Goal: Transaction & Acquisition: Purchase product/service

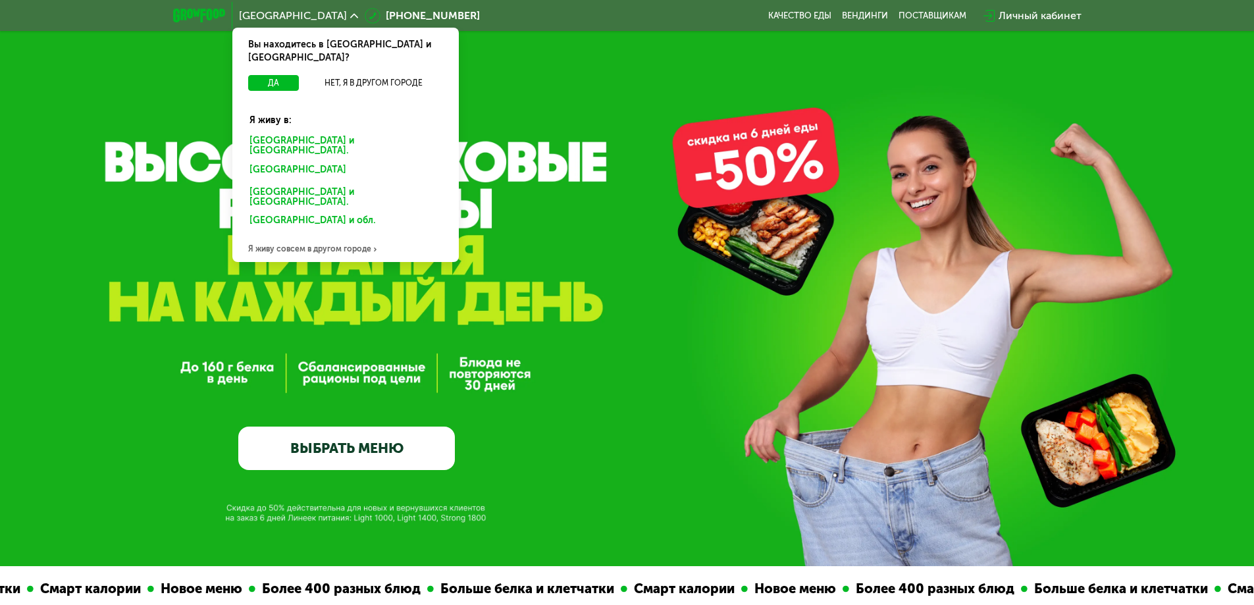
click at [303, 132] on div "[GEOGRAPHIC_DATA] и [GEOGRAPHIC_DATA]." at bounding box center [345, 146] width 211 height 28
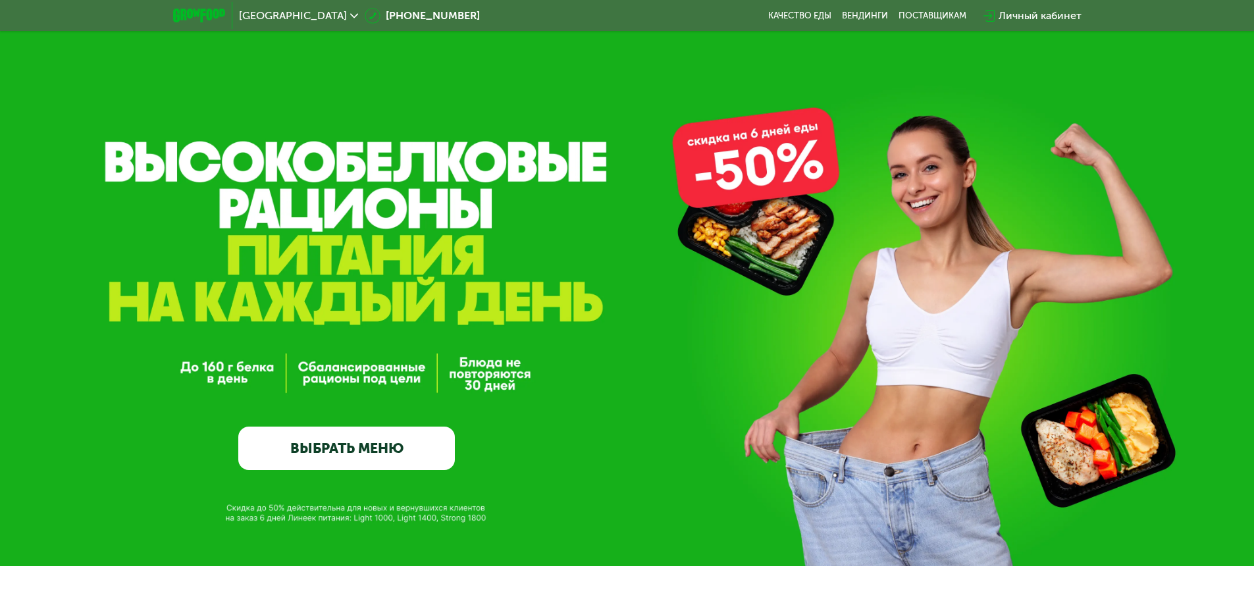
click at [313, 450] on link "ВЫБРАТЬ МЕНЮ" at bounding box center [346, 448] width 217 height 43
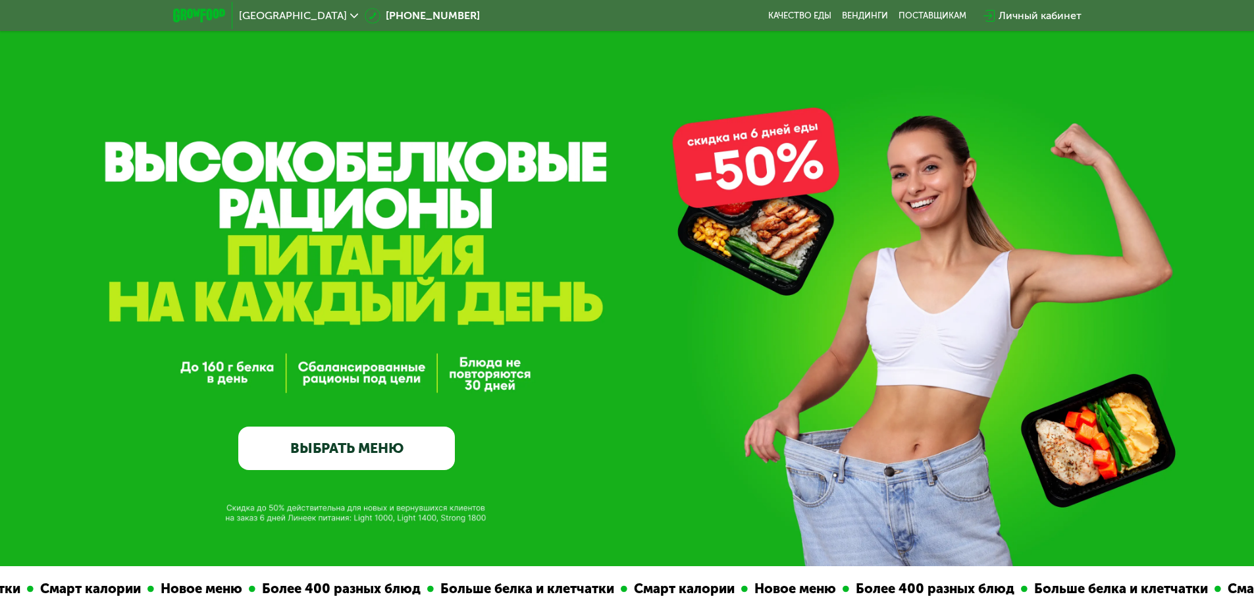
click at [420, 455] on link "ВЫБРАТЬ МЕНЮ" at bounding box center [346, 448] width 217 height 43
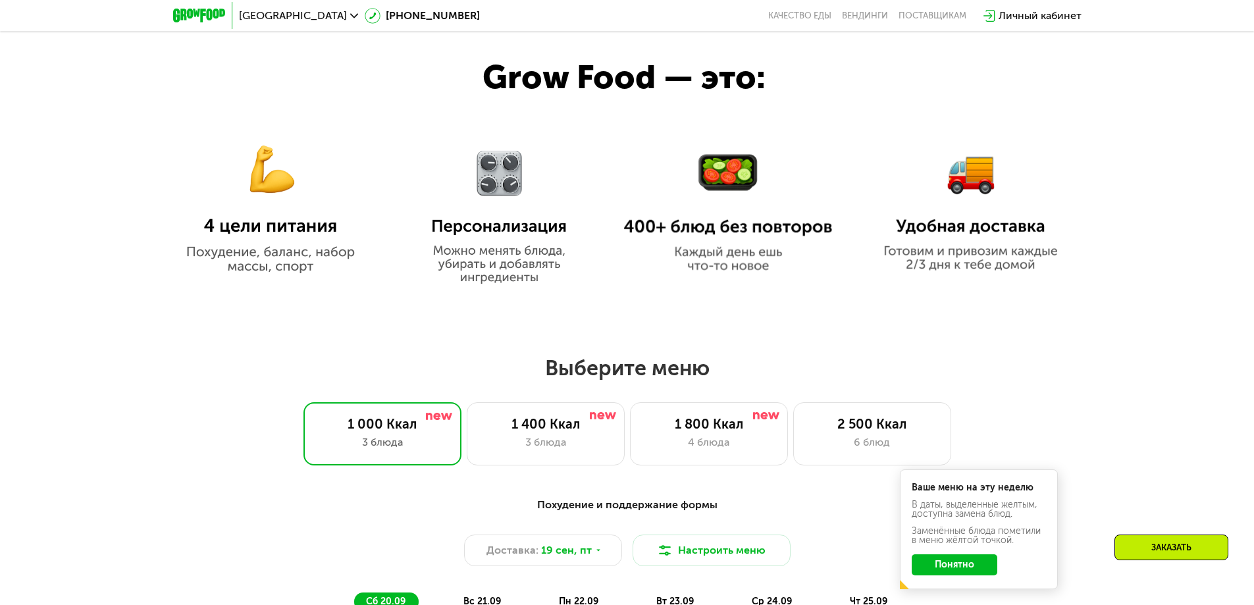
scroll to position [762, 0]
click at [687, 431] on div "1 800 Ккал" at bounding box center [709, 425] width 130 height 16
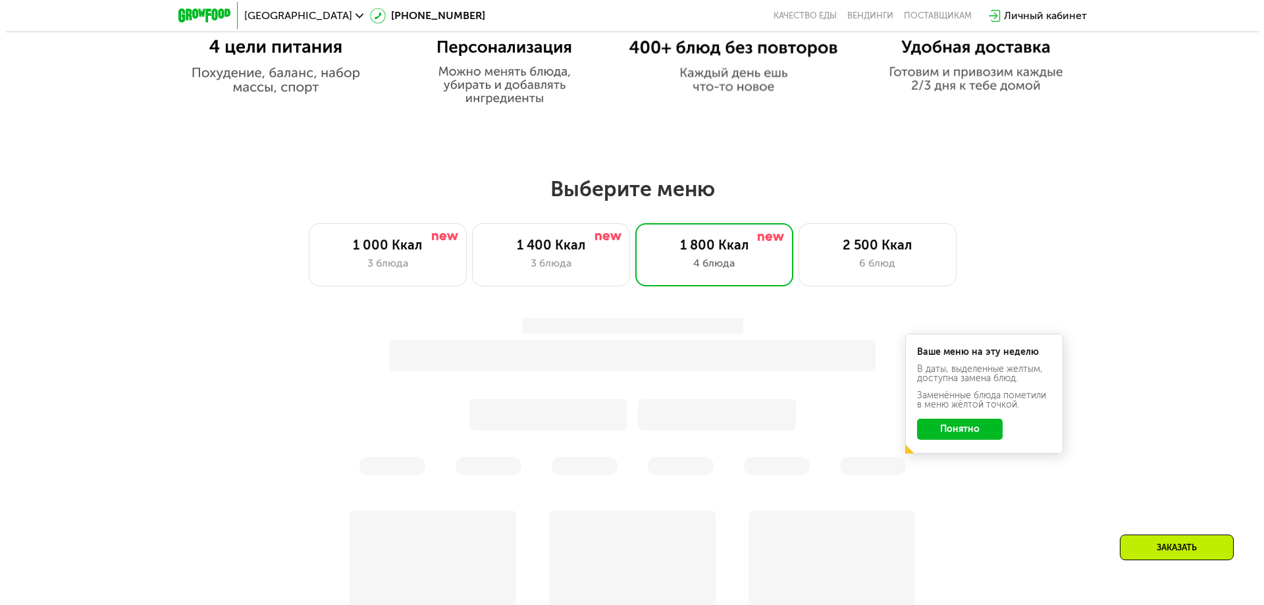
scroll to position [981, 0]
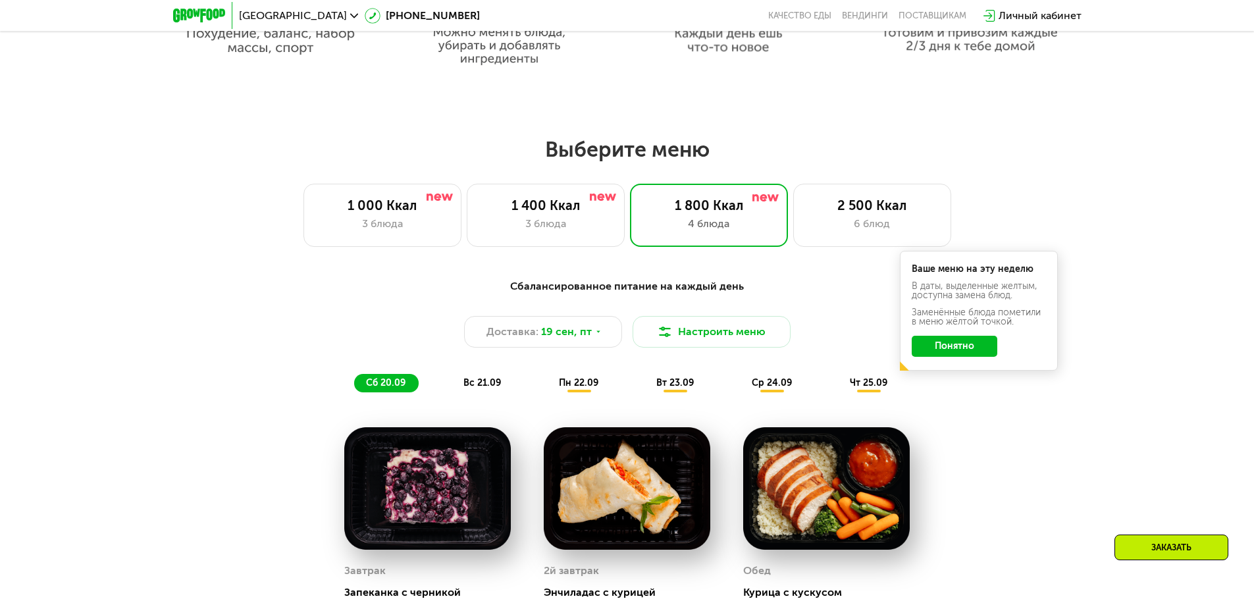
click at [950, 355] on button "Понятно" at bounding box center [955, 346] width 86 height 21
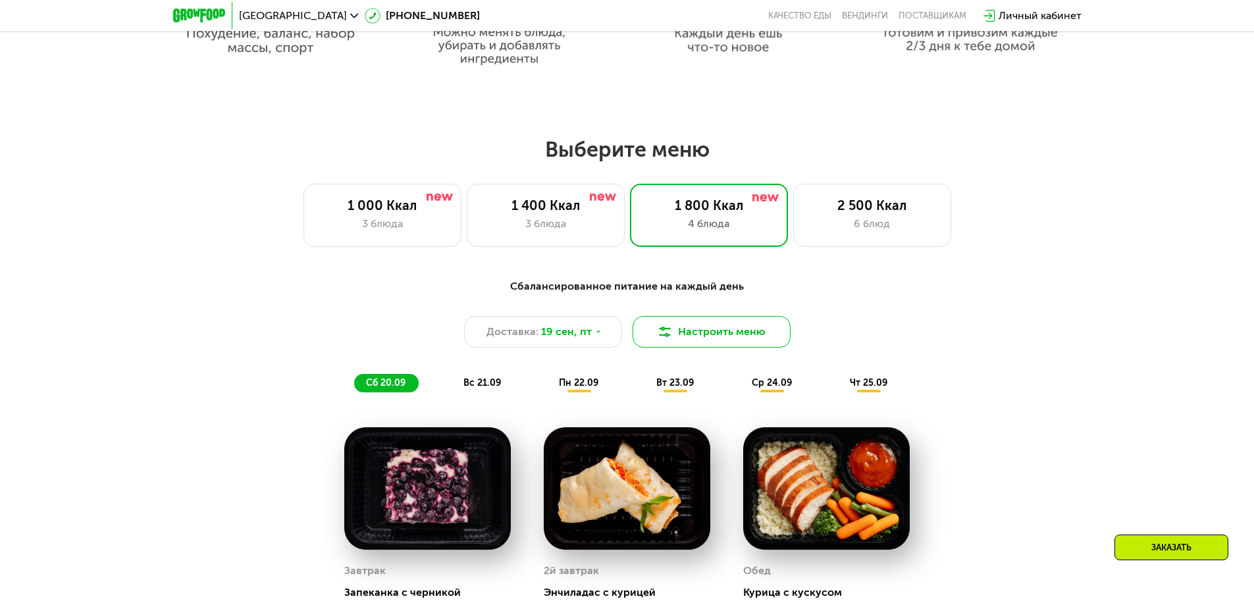
click at [725, 342] on button "Настроить меню" at bounding box center [712, 332] width 158 height 32
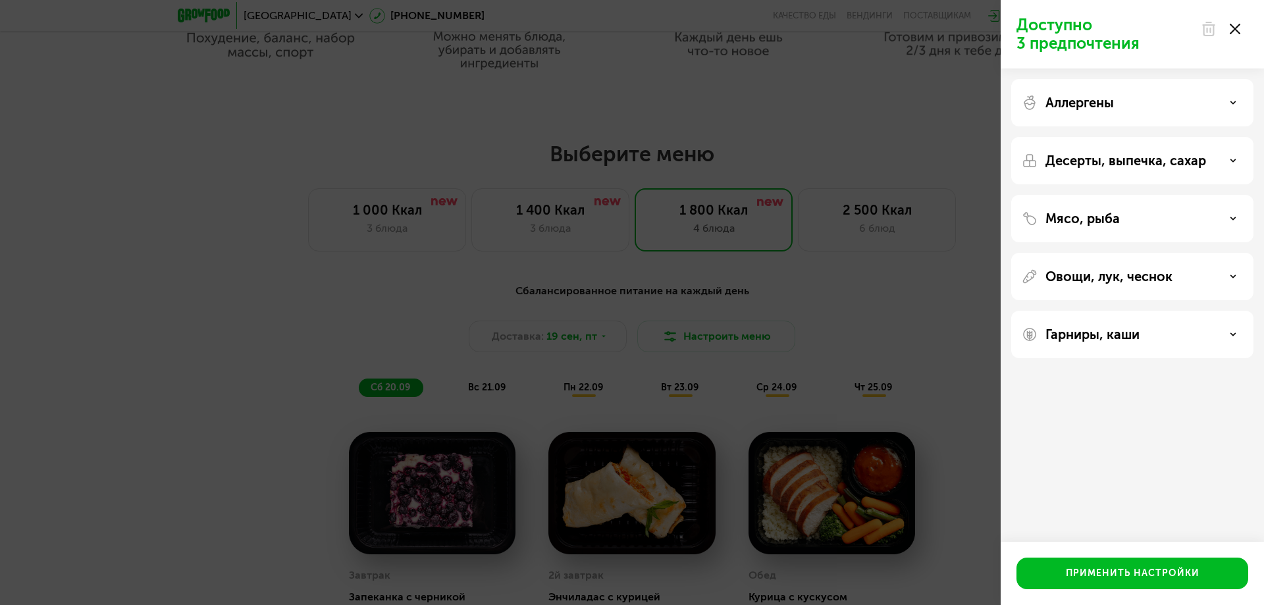
click at [1141, 93] on div "Аллергены" at bounding box center [1132, 102] width 242 height 47
click at [1127, 219] on div "Мясо, рыба" at bounding box center [1132, 219] width 221 height 16
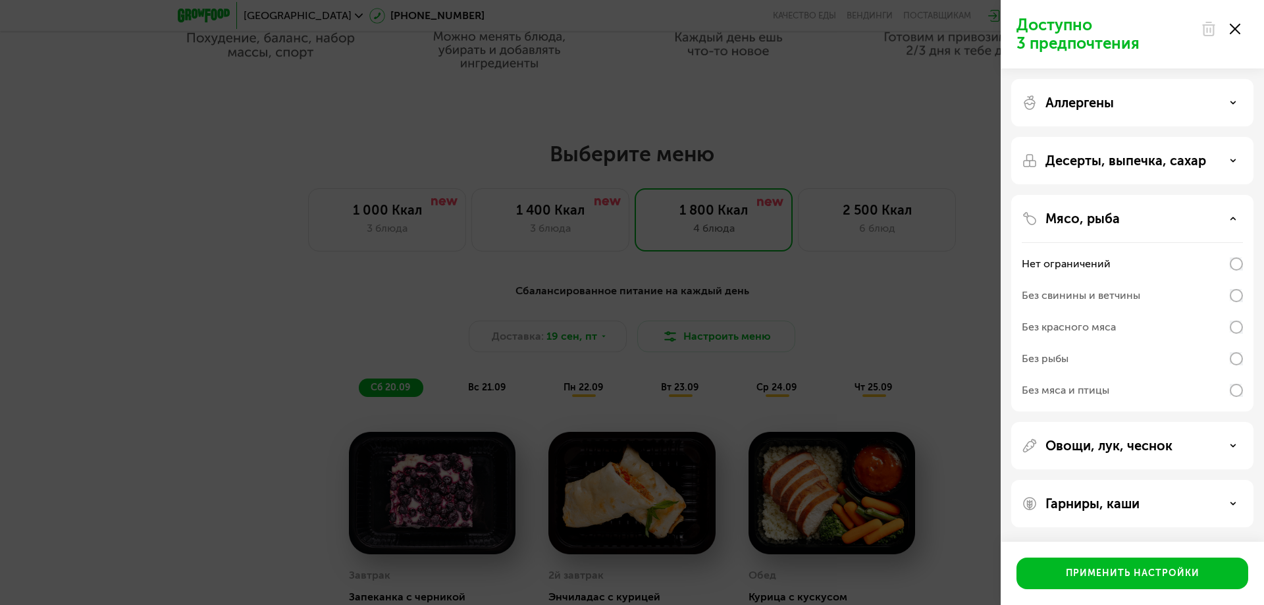
click at [1099, 300] on div "Без свинины и ветчины" at bounding box center [1081, 296] width 118 height 16
click at [1126, 444] on p "Овощи, лук, чеснок" at bounding box center [1108, 446] width 127 height 16
click at [1107, 483] on div "Без сельдерея" at bounding box center [1132, 491] width 221 height 32
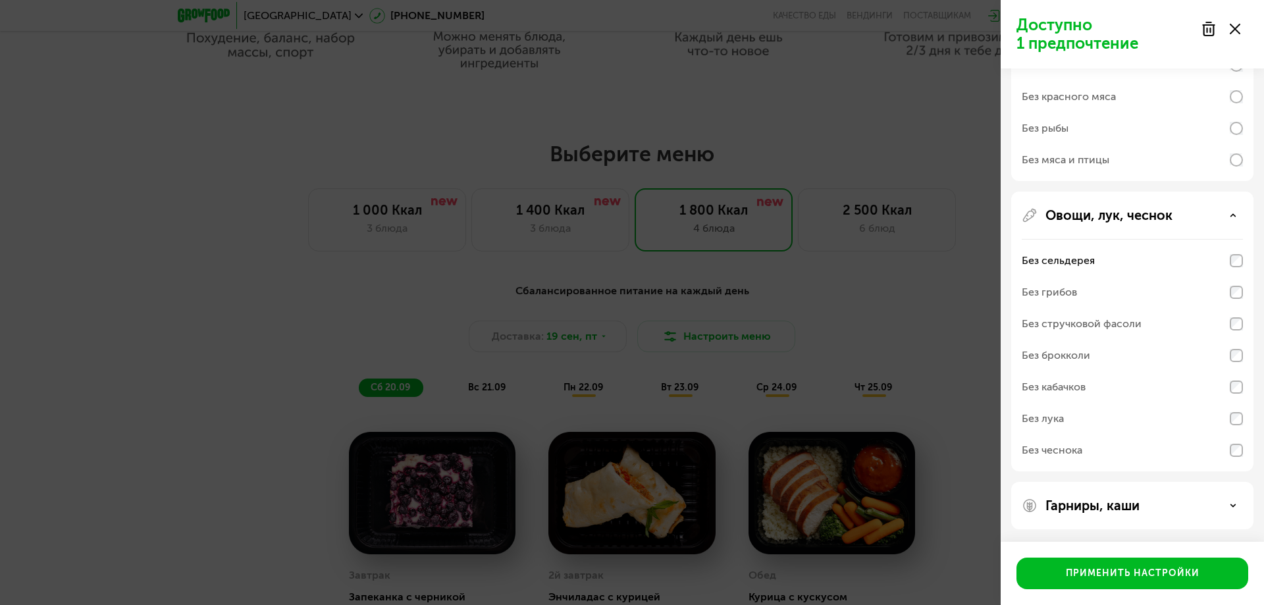
scroll to position [231, 0]
click at [1087, 355] on div "Без брокколи" at bounding box center [1056, 355] width 68 height 16
click at [1101, 507] on p "Гарниры, каши" at bounding box center [1092, 505] width 94 height 16
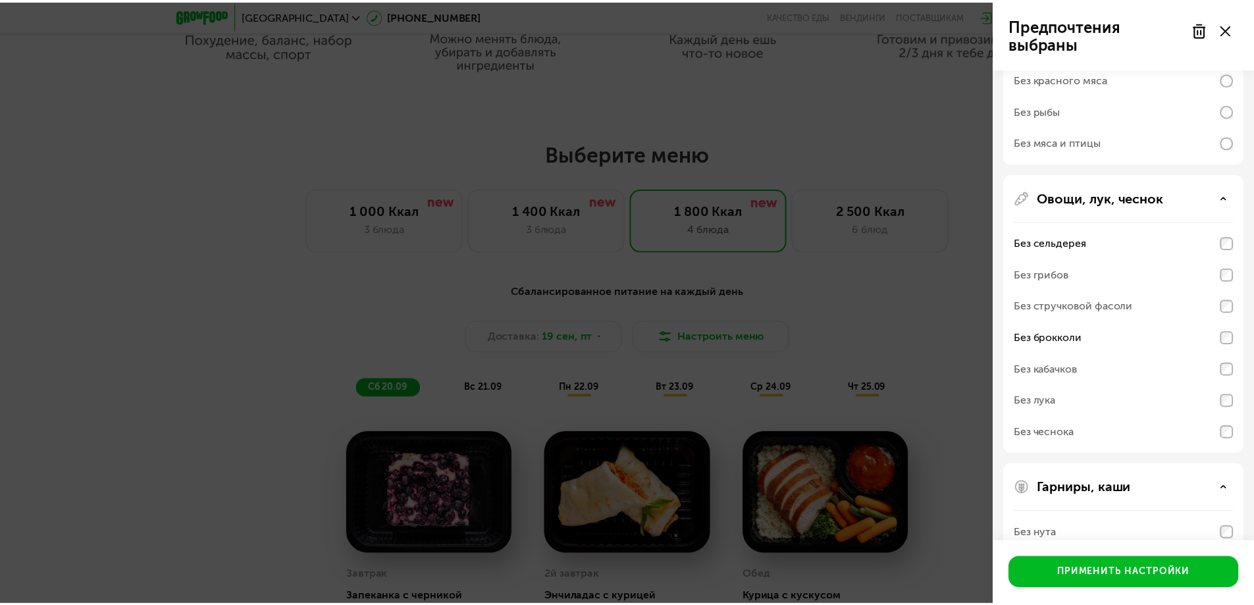
scroll to position [0, 0]
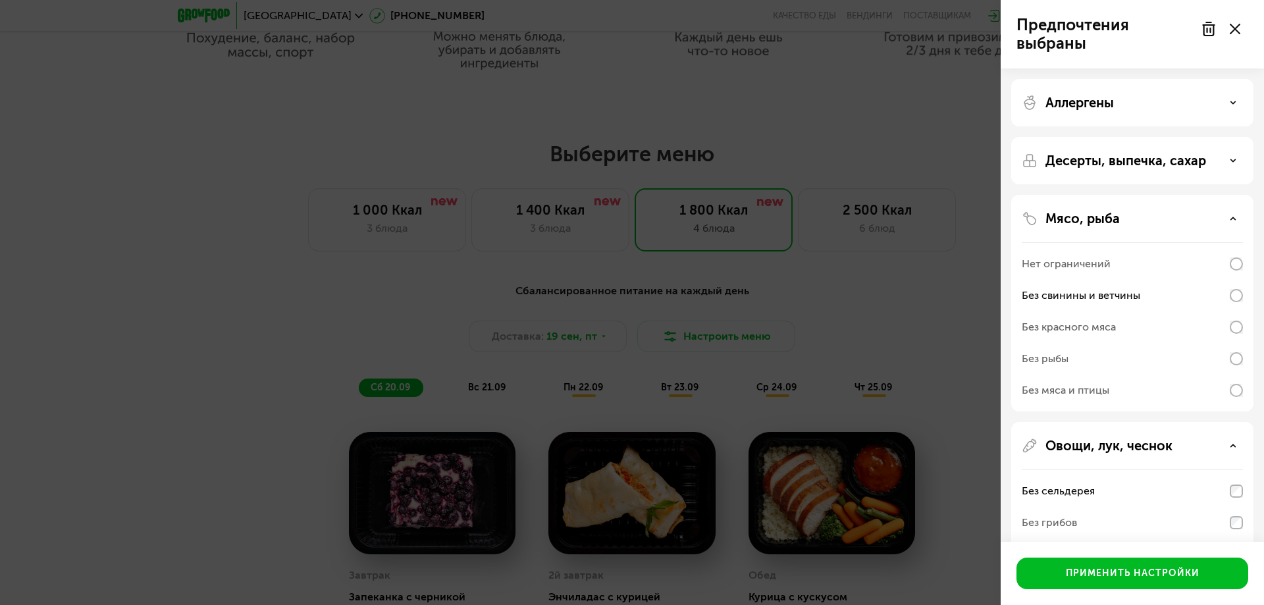
click at [1113, 211] on p "Мясо, рыба" at bounding box center [1082, 219] width 74 height 16
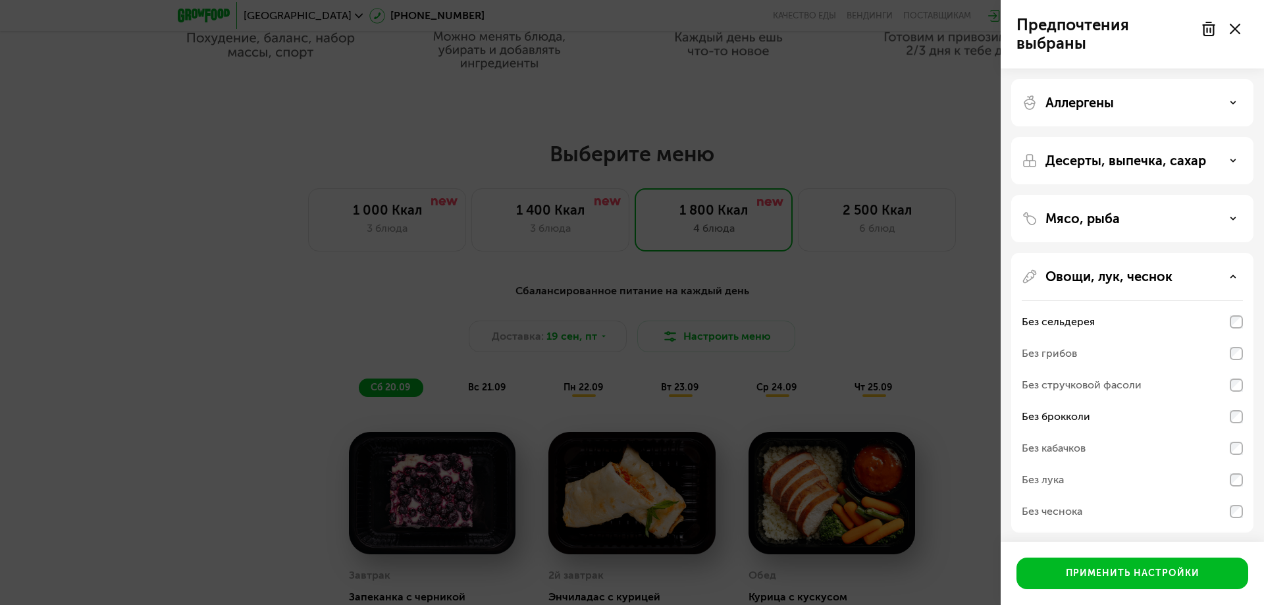
click at [1101, 160] on p "Десерты, выпечка, сахар" at bounding box center [1125, 161] width 161 height 16
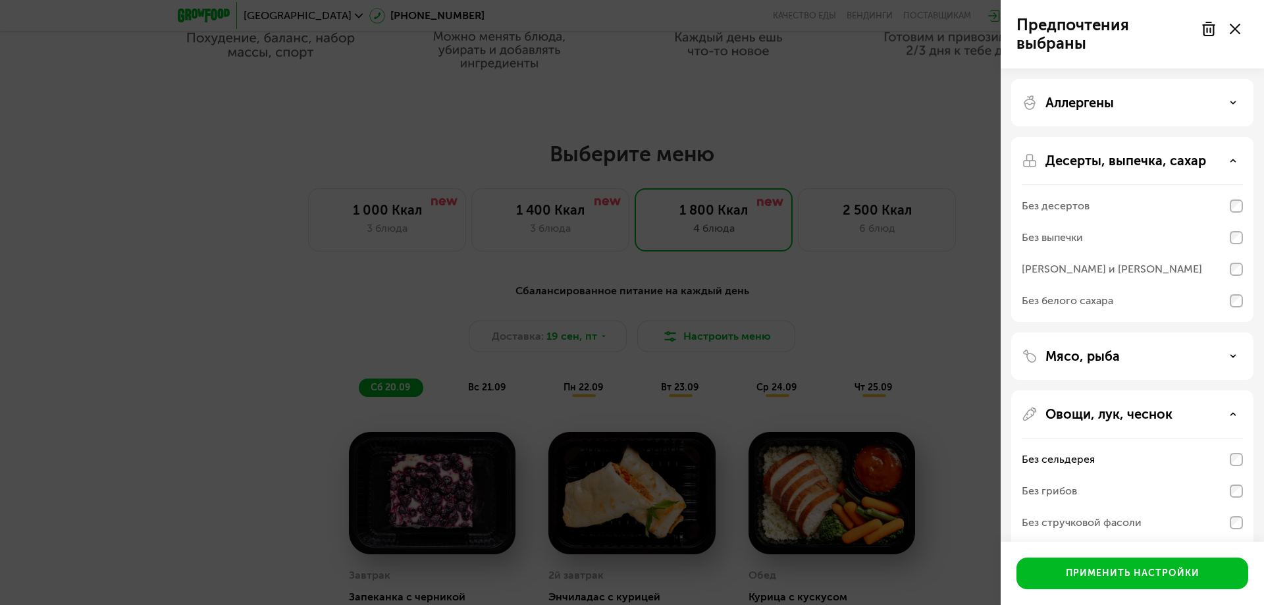
click at [1061, 299] on div "Без белого сахара" at bounding box center [1067, 301] width 91 height 16
click at [1237, 261] on div "Без десертов Без выпечки Без сэндвичей и круассанов Без белого сахара" at bounding box center [1132, 253] width 221 height 138
click at [1166, 584] on button "Применить настройки" at bounding box center [1132, 574] width 232 height 32
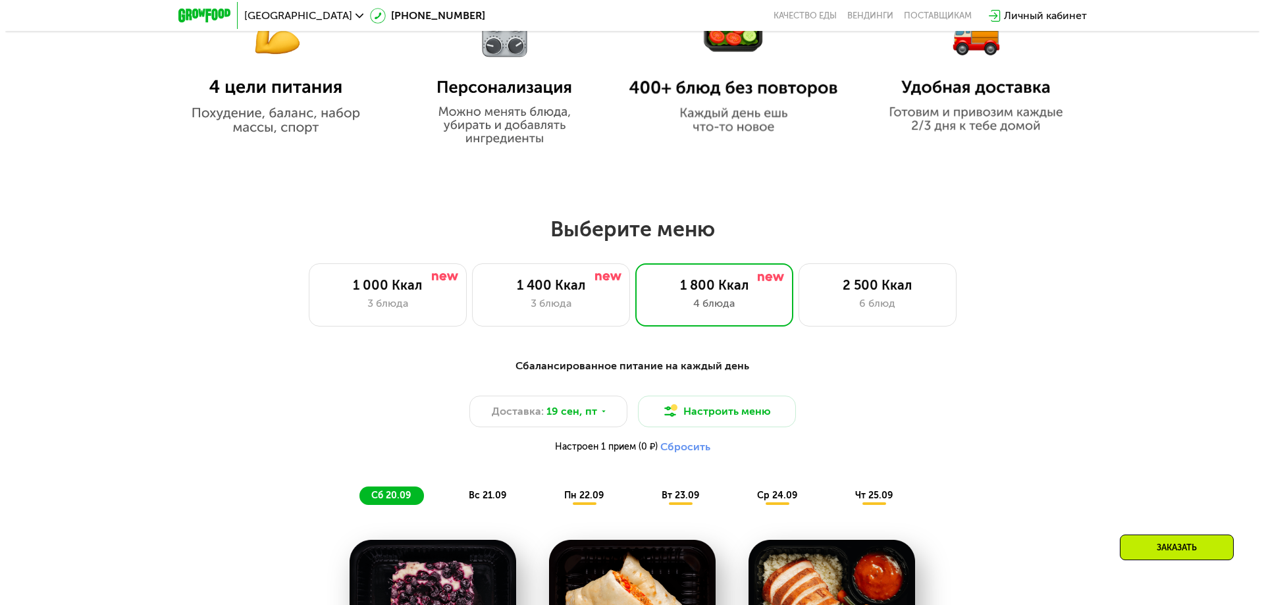
scroll to position [981, 0]
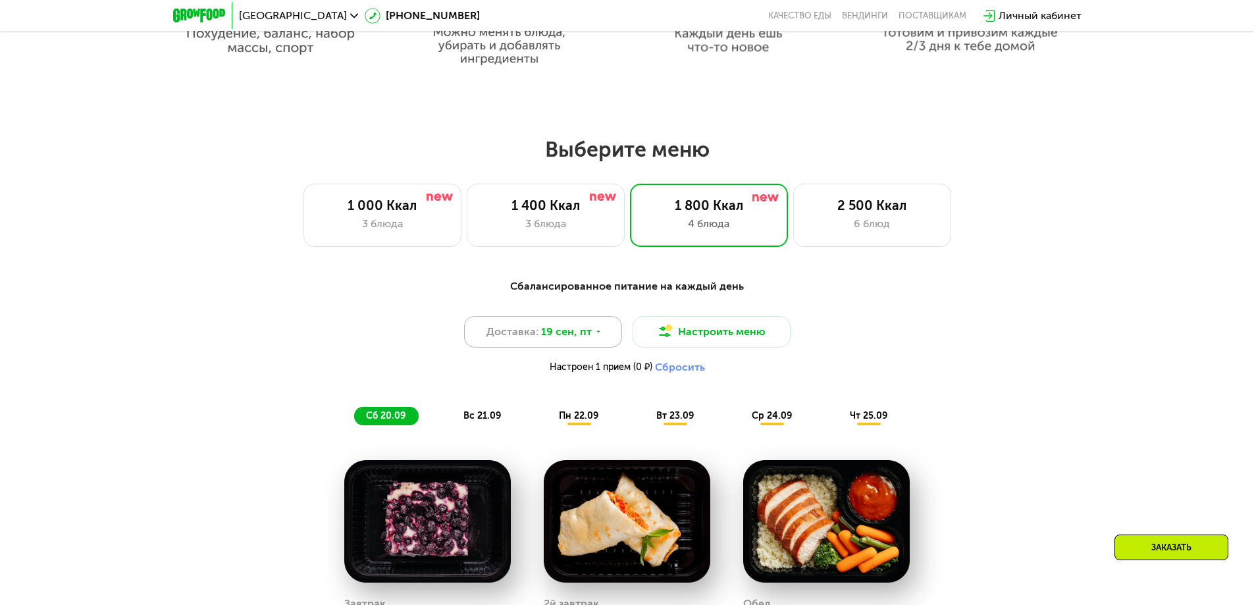
click at [601, 340] on div "Доставка: 19 сен, пт" at bounding box center [543, 332] width 158 height 32
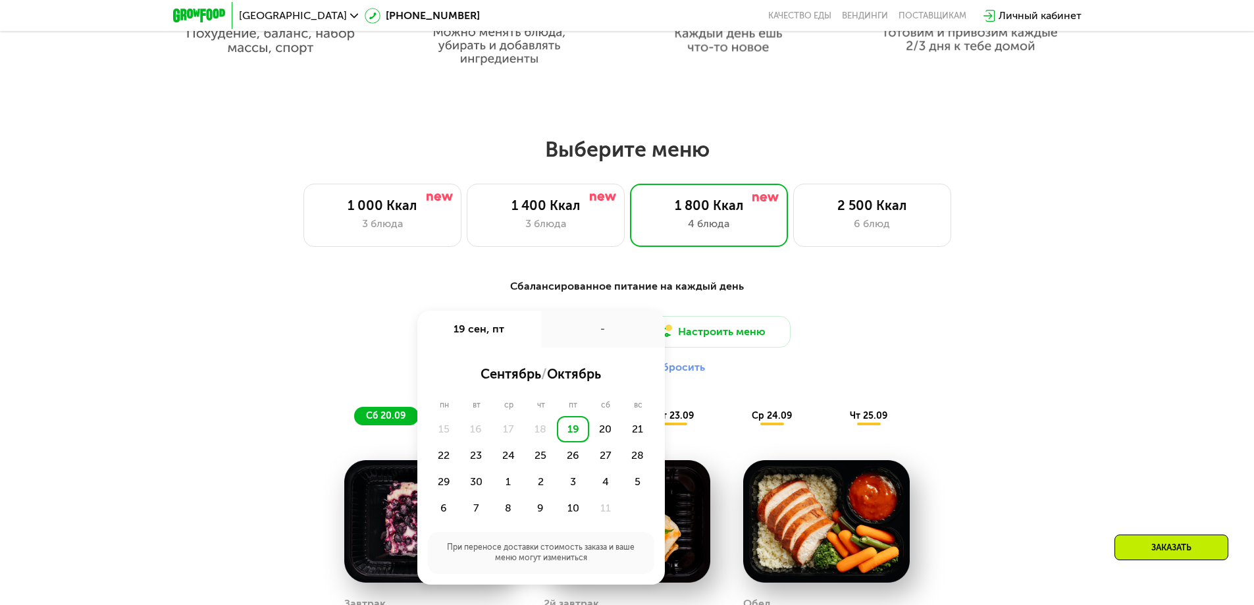
click at [601, 340] on div "-" at bounding box center [603, 329] width 124 height 37
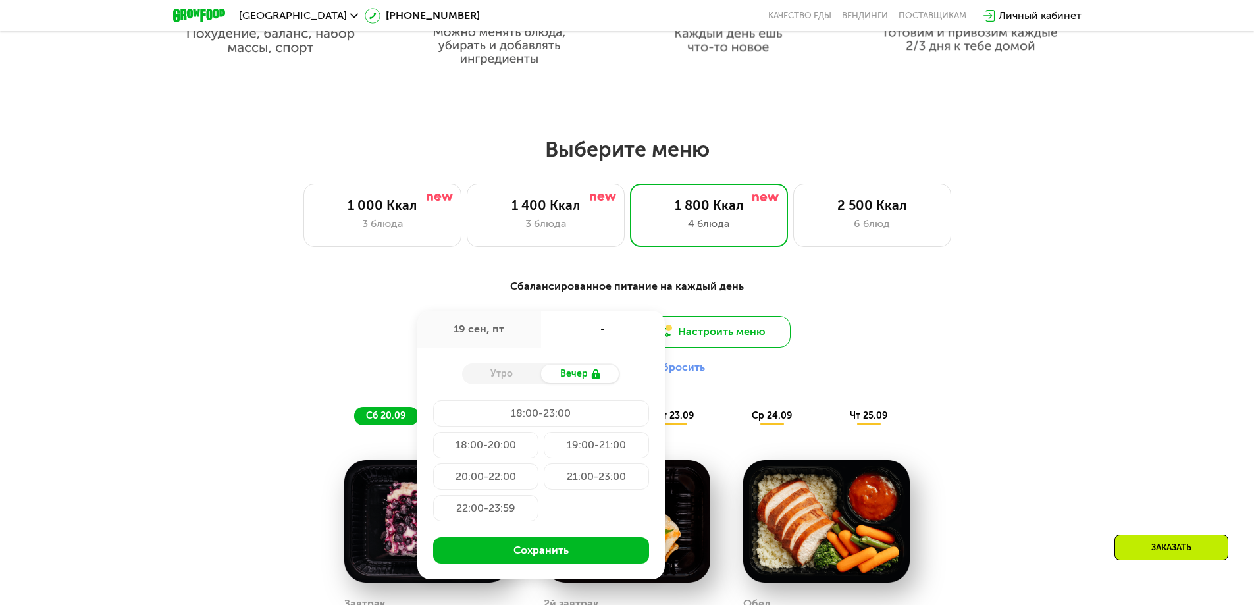
click at [712, 334] on button "Настроить меню" at bounding box center [712, 332] width 158 height 32
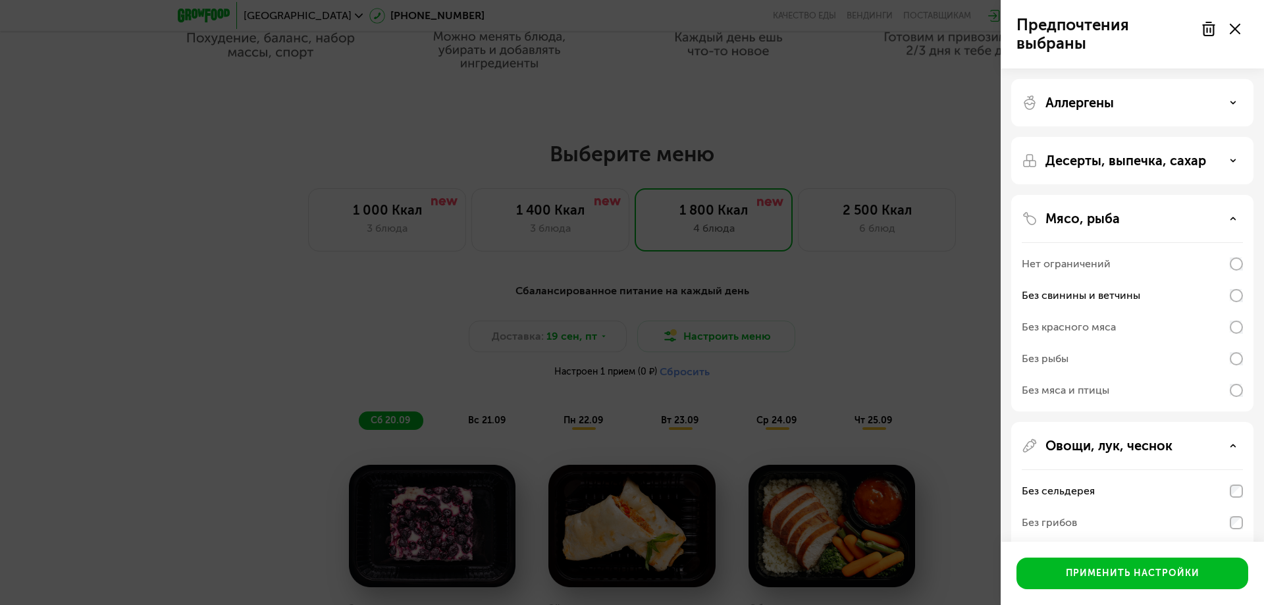
click at [1201, 159] on p "Десерты, выпечка, сахар" at bounding box center [1125, 161] width 161 height 16
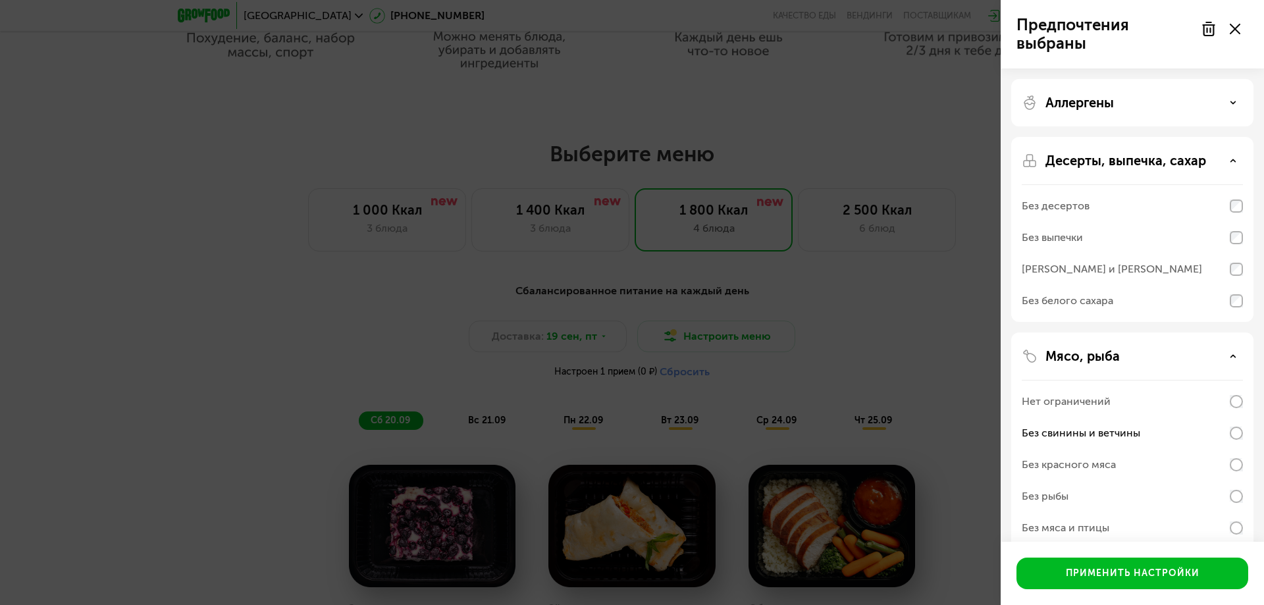
click at [1110, 300] on div "Без белого сахара" at bounding box center [1067, 301] width 91 height 16
click at [1051, 264] on div "Без сэндвичей и круассанов" at bounding box center [1112, 269] width 180 height 16
drag, startPoint x: 1118, startPoint y: 151, endPoint x: 1131, endPoint y: 130, distance: 24.6
click at [1118, 151] on div "Десерты, выпечка, сахар Без десертов Без выпечки Без сэндвичей и круассанов Без…" at bounding box center [1132, 229] width 242 height 185
click at [1135, 106] on div "Аллергены" at bounding box center [1132, 103] width 221 height 16
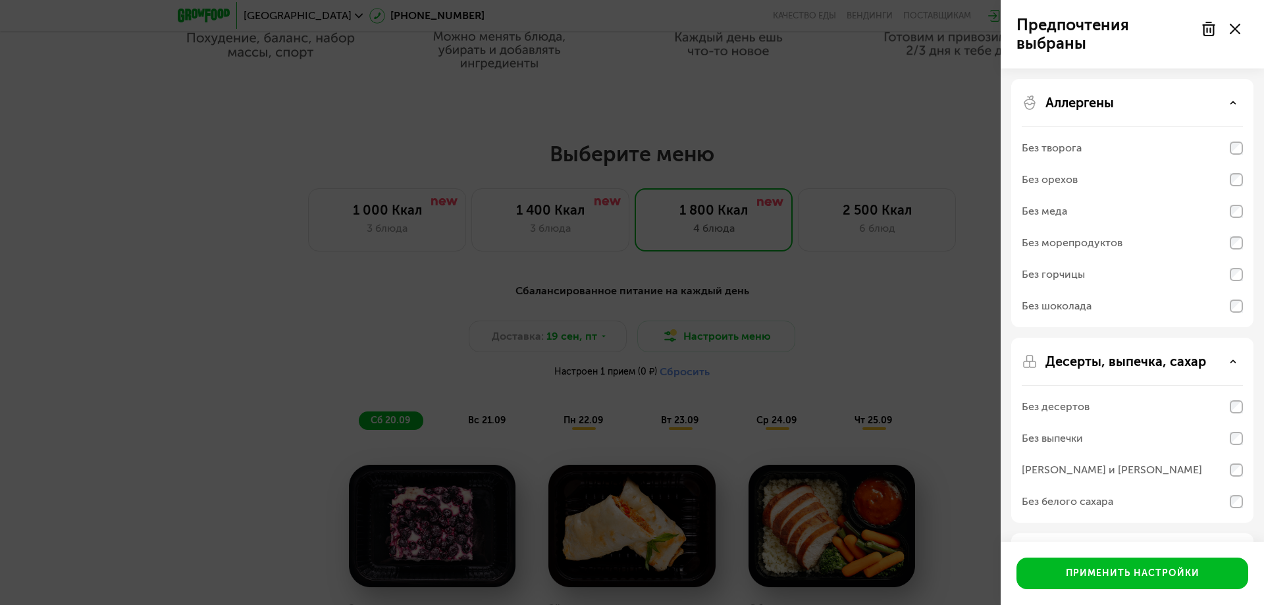
click at [1062, 181] on div "Без орехов" at bounding box center [1050, 180] width 56 height 16
drag, startPoint x: 1062, startPoint y: 181, endPoint x: 1201, endPoint y: 180, distance: 138.2
click at [1078, 180] on div "Без орехов" at bounding box center [1132, 180] width 221 height 32
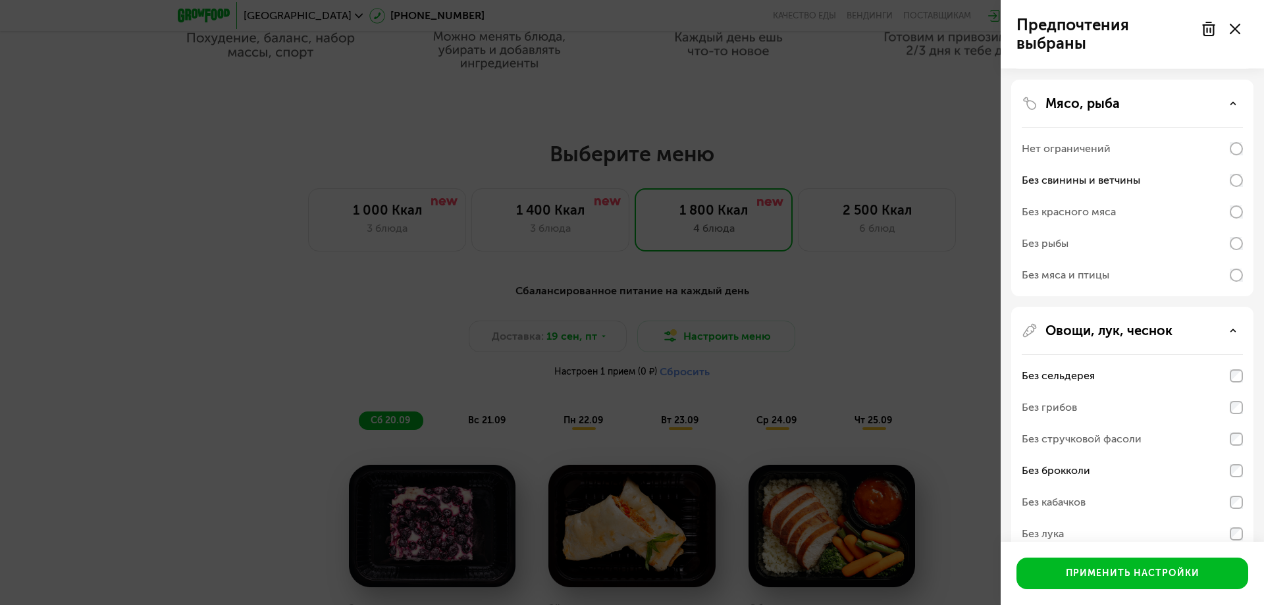
scroll to position [569, 0]
